Goal: Task Accomplishment & Management: Manage account settings

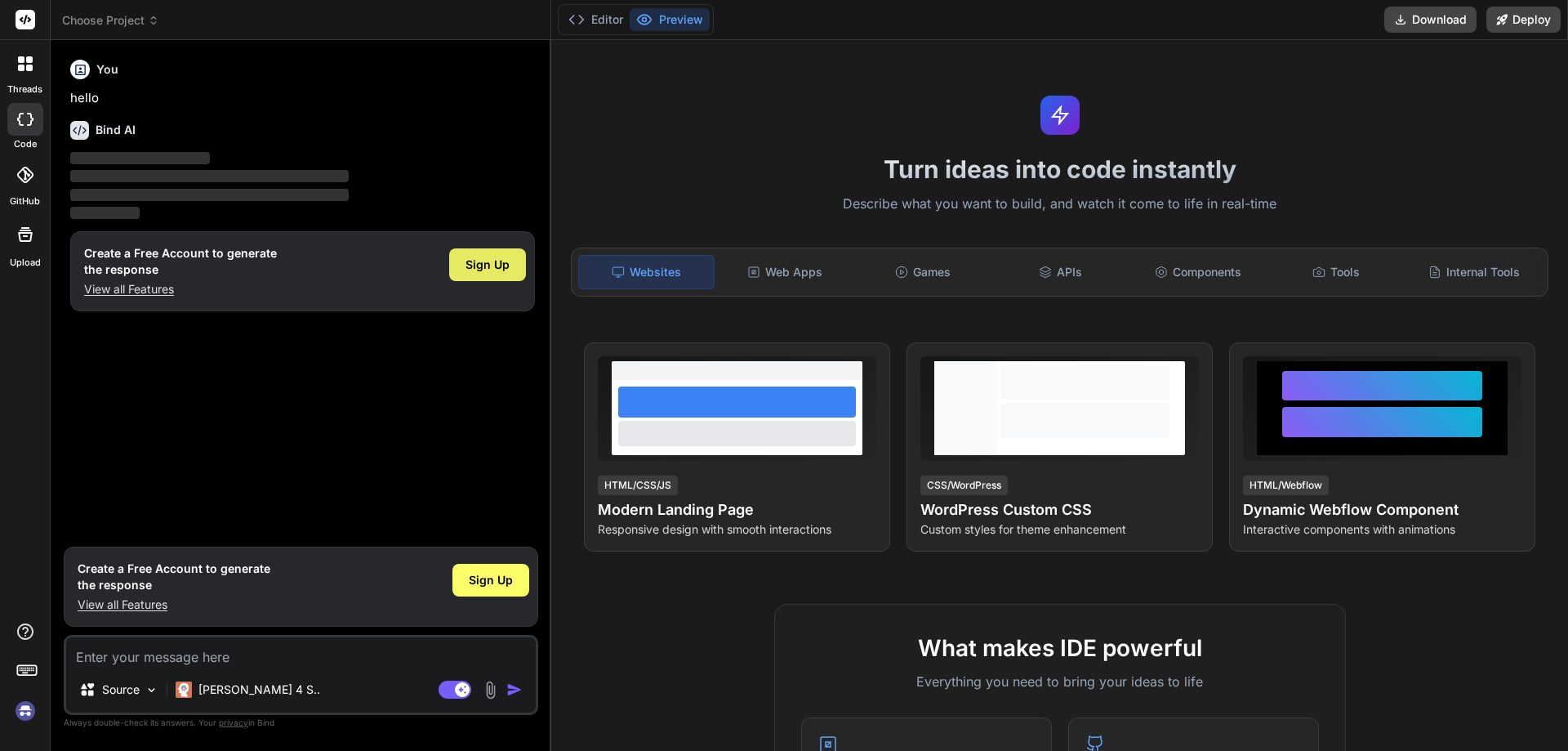
click at [478, 259] on span "Sign Up" at bounding box center [487, 265] width 44 height 16
type textarea "x"
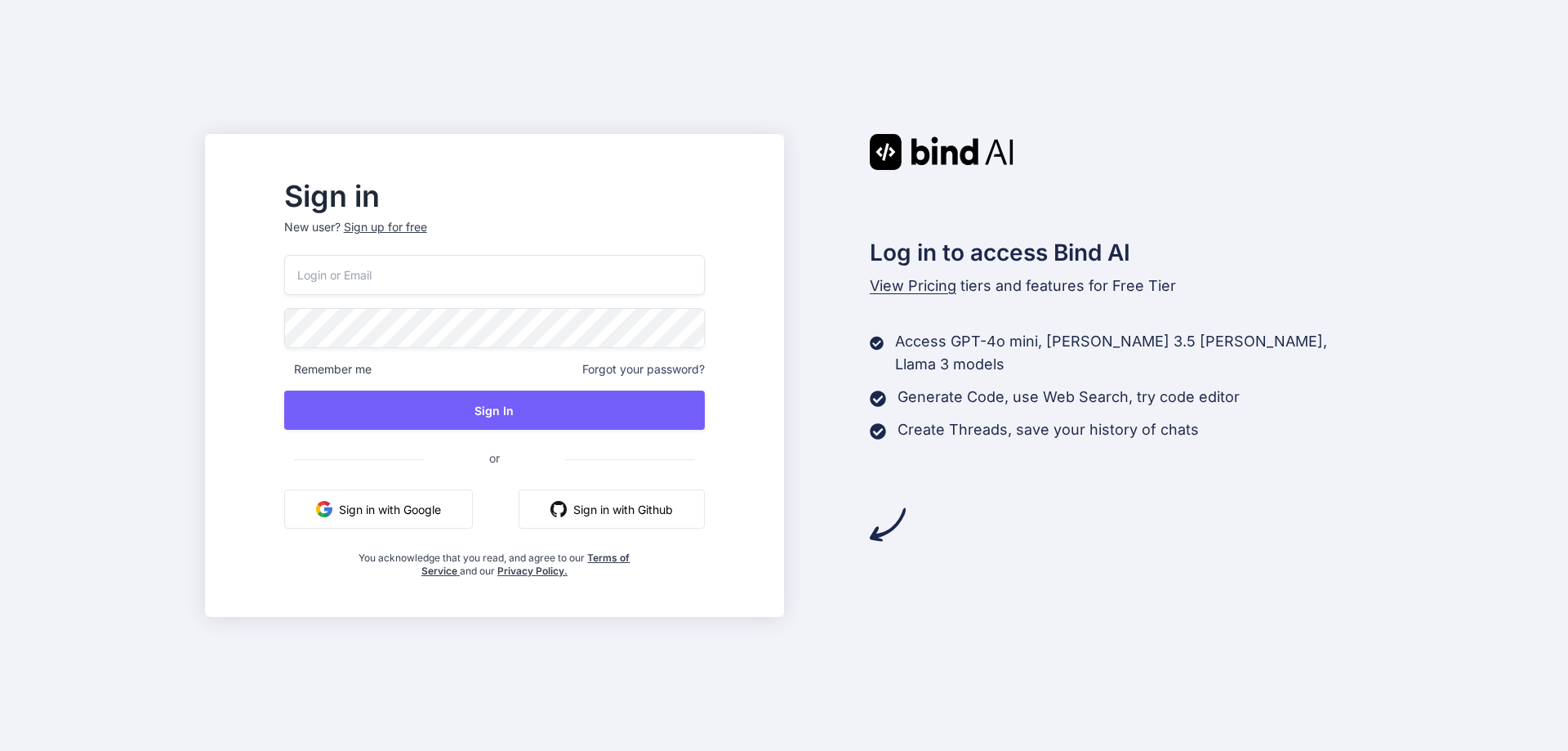
click at [386, 514] on button "Sign in with Google" at bounding box center [378, 509] width 189 height 39
click at [383, 505] on button "Sign in with Google" at bounding box center [378, 509] width 189 height 39
click at [385, 279] on input "email" at bounding box center [494, 275] width 420 height 40
type input "j"
type input "creativenirala@gmail.com"
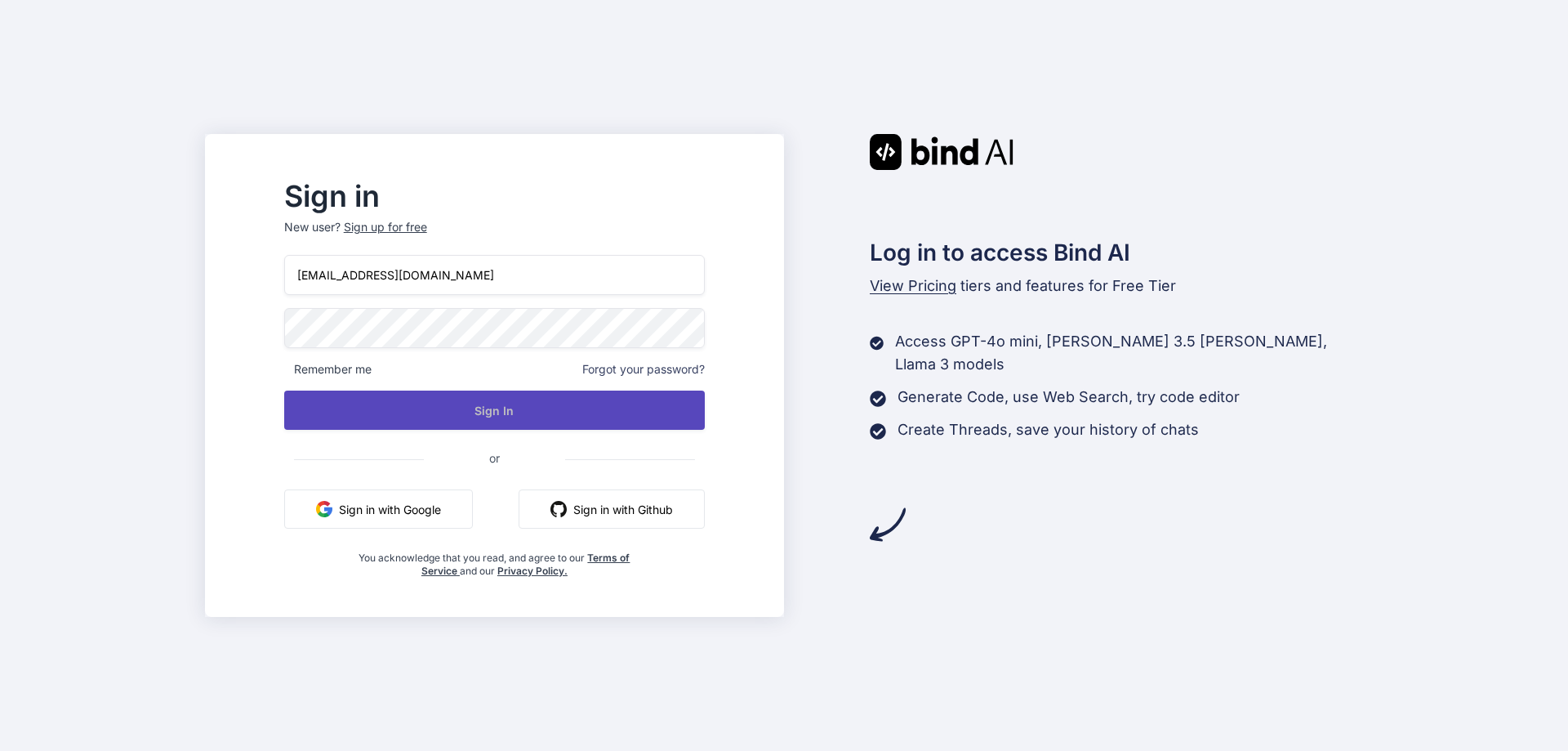
click at [450, 401] on button "Sign In" at bounding box center [494, 410] width 420 height 39
